Goal: Use online tool/utility

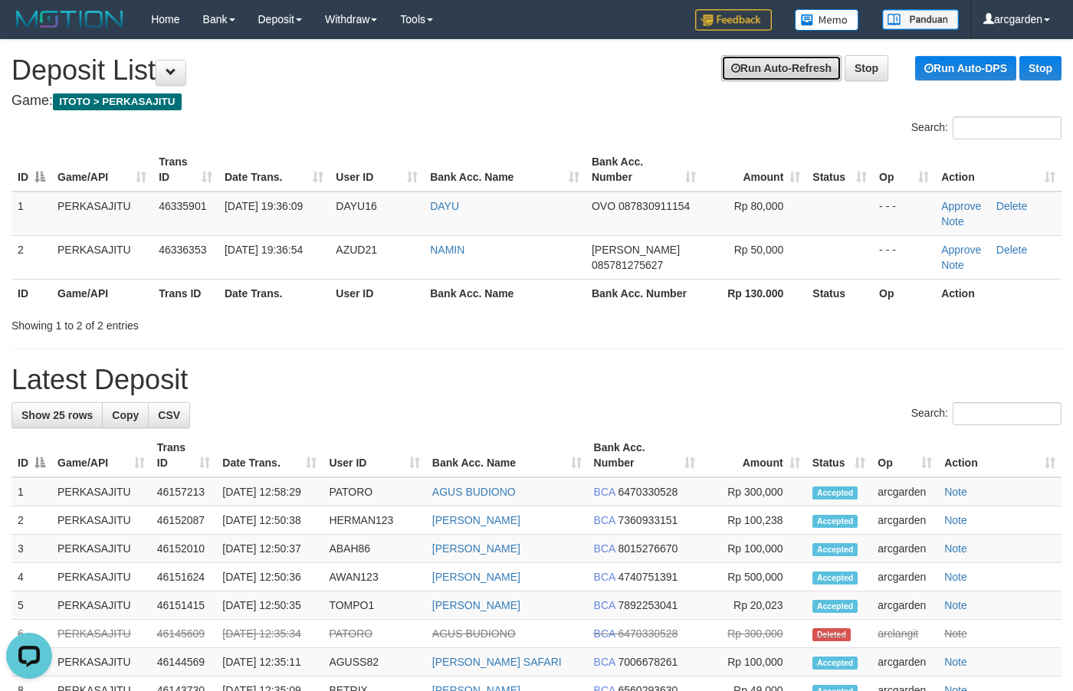
click at [761, 69] on link "Run Auto-Refresh" at bounding box center [781, 68] width 120 height 26
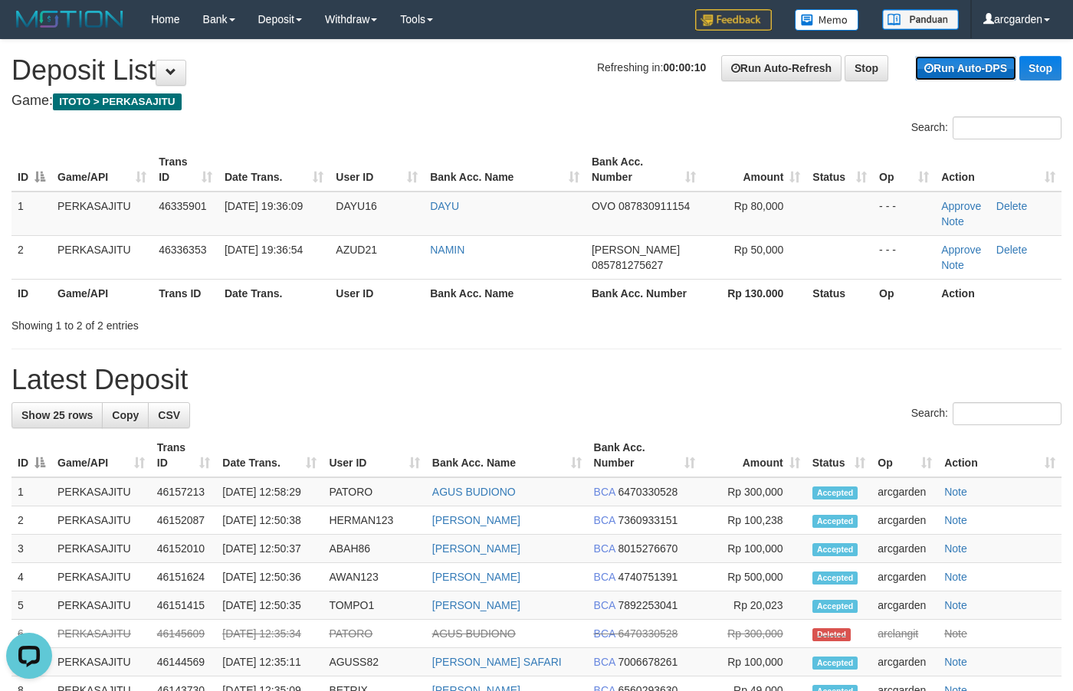
click at [915, 67] on link "Run Auto-DPS" at bounding box center [965, 68] width 101 height 25
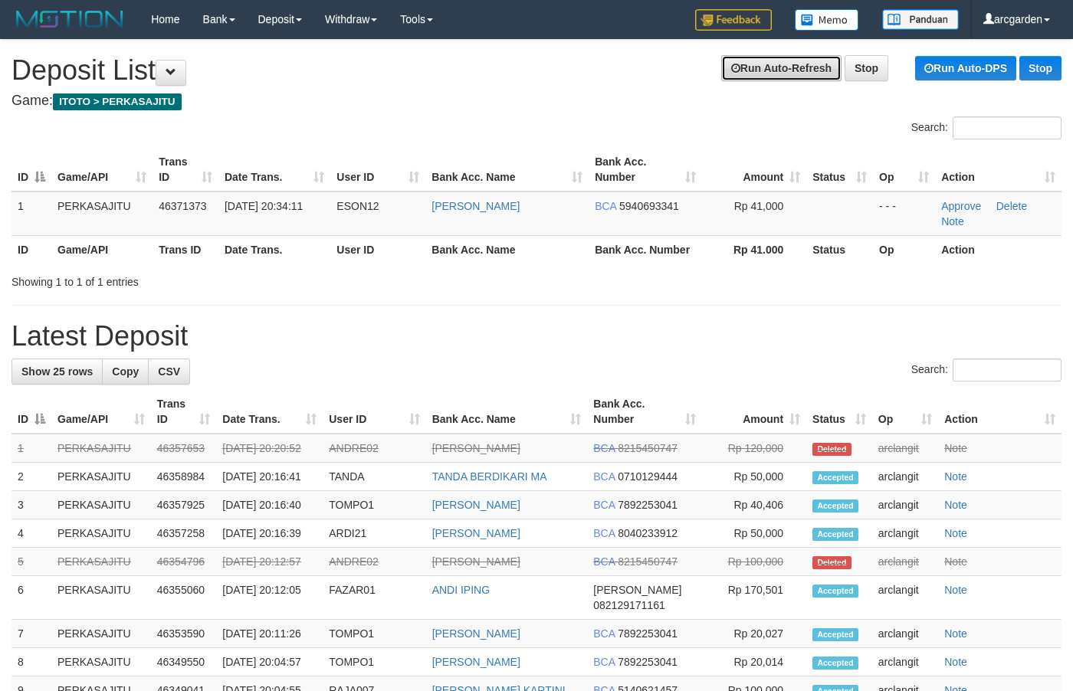
click at [763, 62] on link "Run Auto-Refresh" at bounding box center [781, 68] width 120 height 26
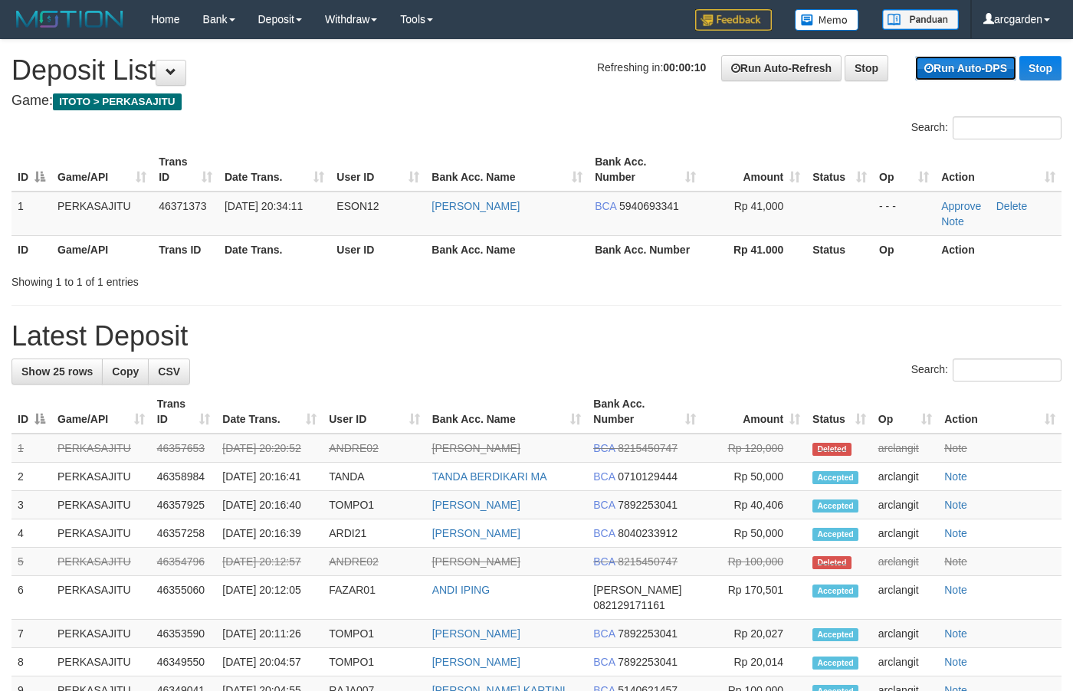
click at [947, 74] on link "Run Auto-DPS" at bounding box center [965, 68] width 101 height 25
